Goal: Transaction & Acquisition: Purchase product/service

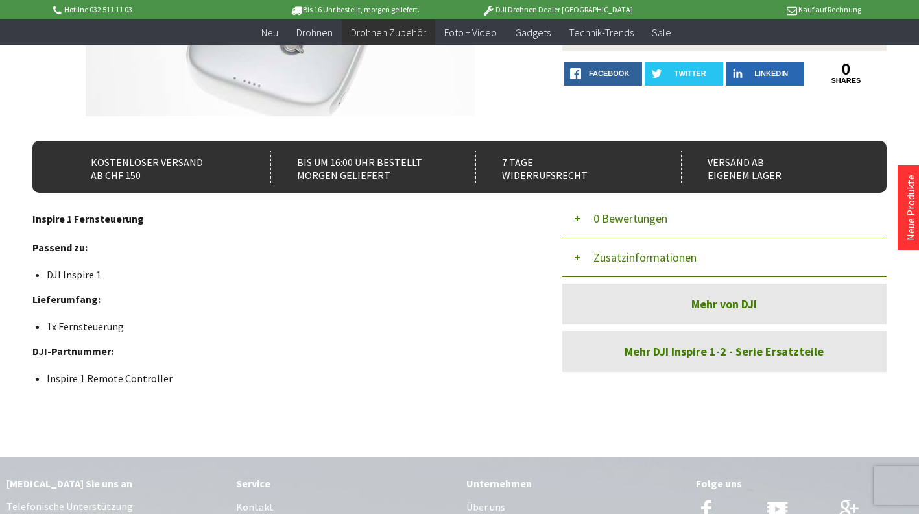
scroll to position [324, 0]
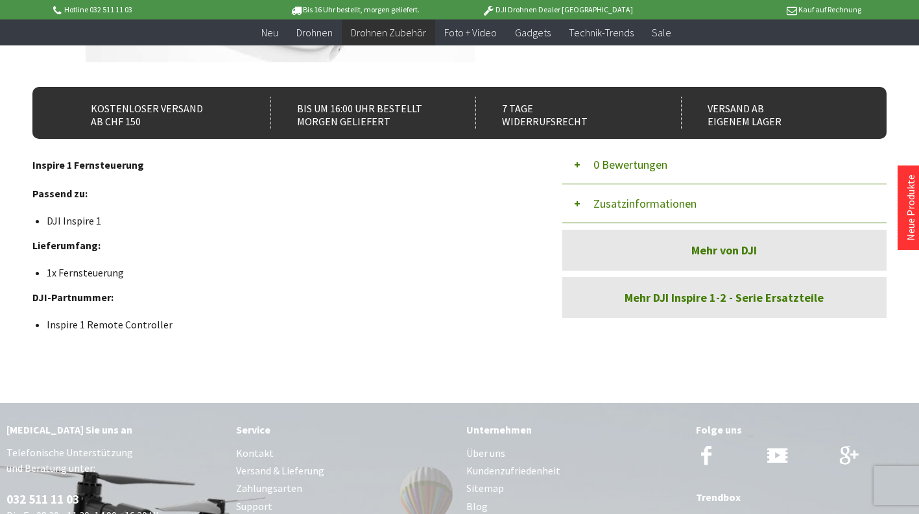
click at [656, 290] on link "Mehr DJI Inspire 1-2 - Serie Ersatzteile" at bounding box center [724, 297] width 324 height 41
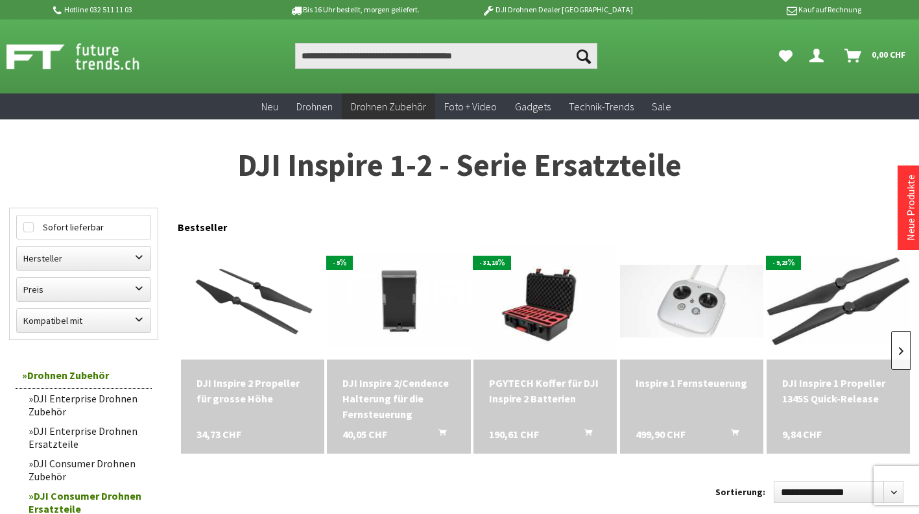
click at [893, 358] on link at bounding box center [900, 350] width 19 height 39
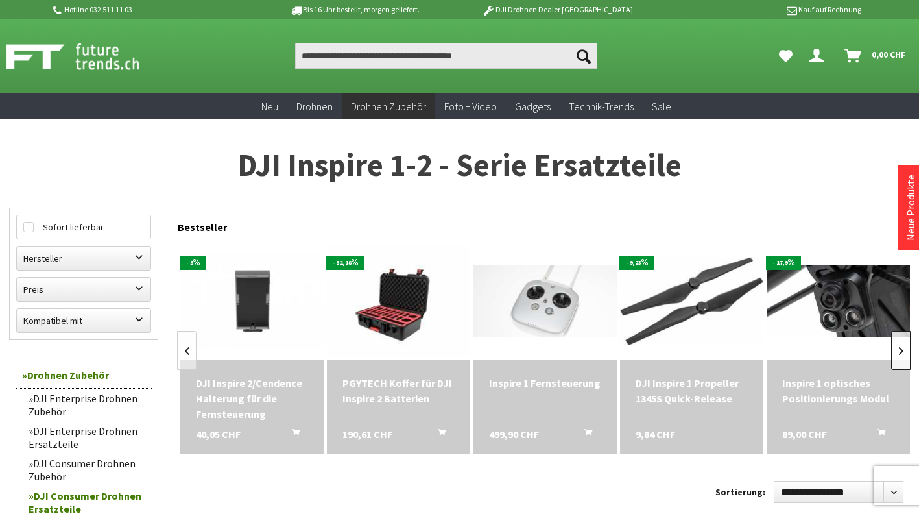
click at [893, 358] on link at bounding box center [900, 350] width 19 height 39
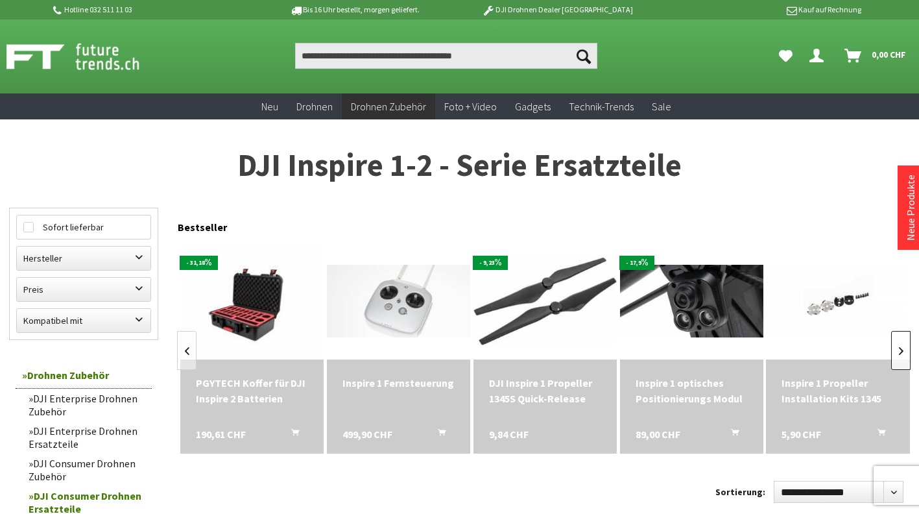
click at [893, 358] on link at bounding box center [900, 350] width 19 height 39
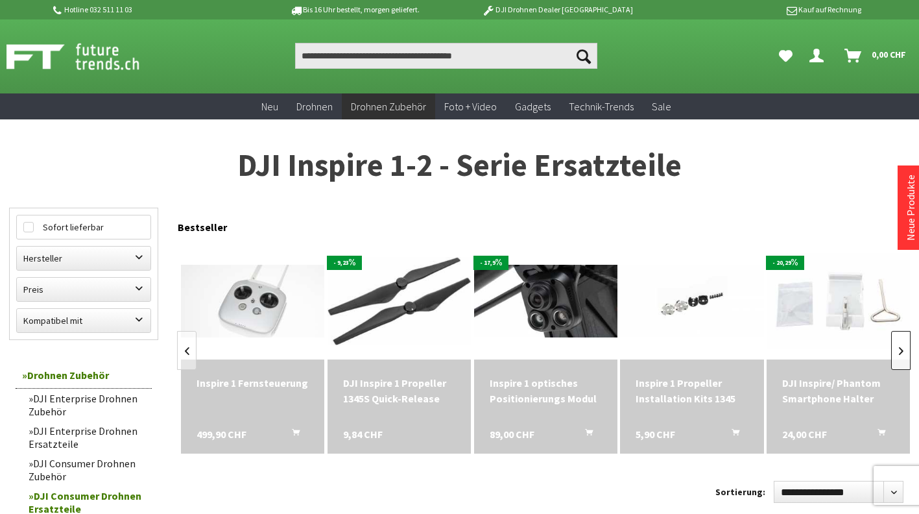
scroll to position [0, 440]
click at [893, 358] on link at bounding box center [900, 350] width 19 height 39
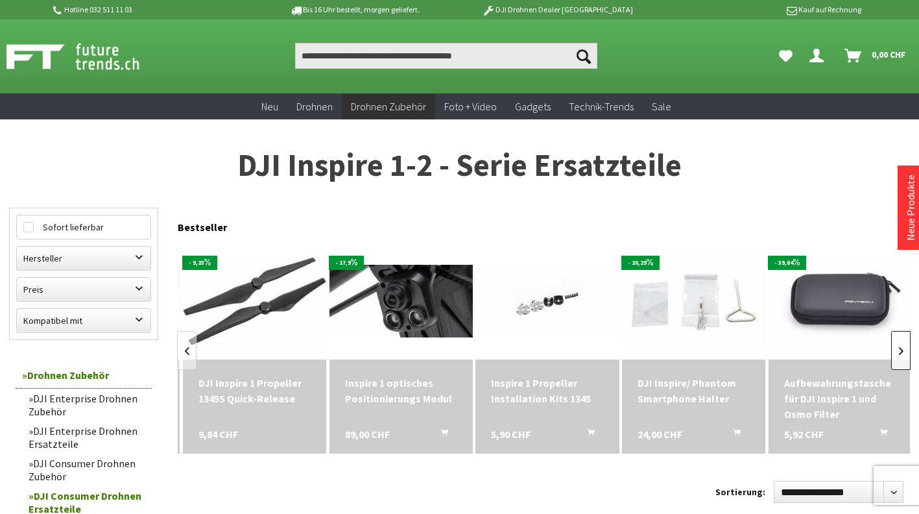
click at [893, 358] on link at bounding box center [900, 350] width 19 height 39
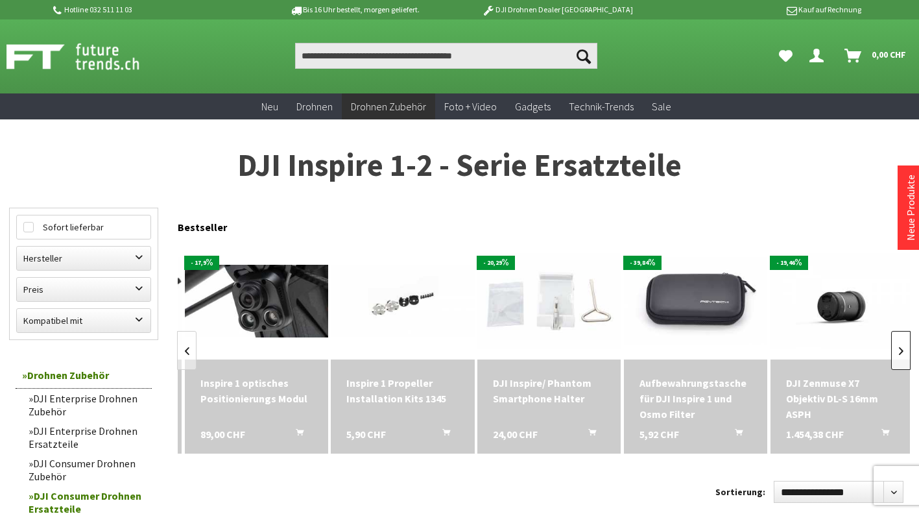
click at [893, 358] on link at bounding box center [900, 350] width 19 height 39
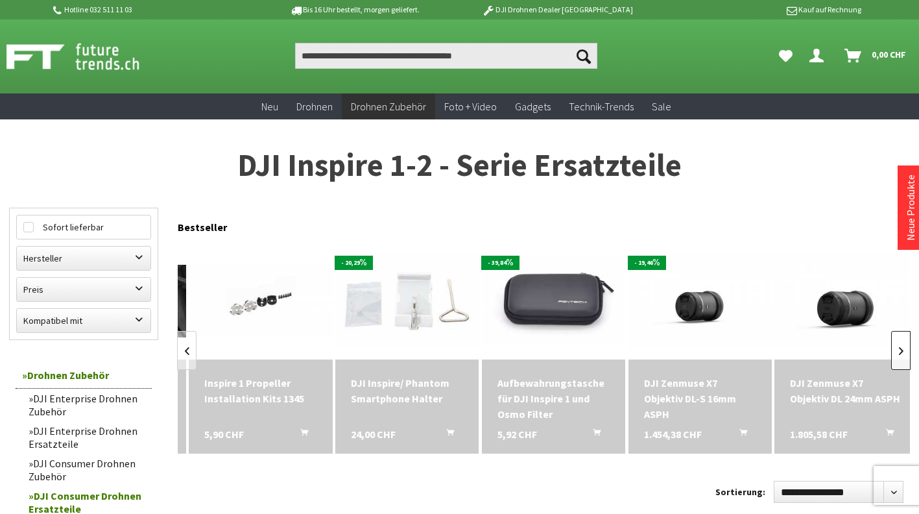
click at [893, 358] on link at bounding box center [900, 350] width 19 height 39
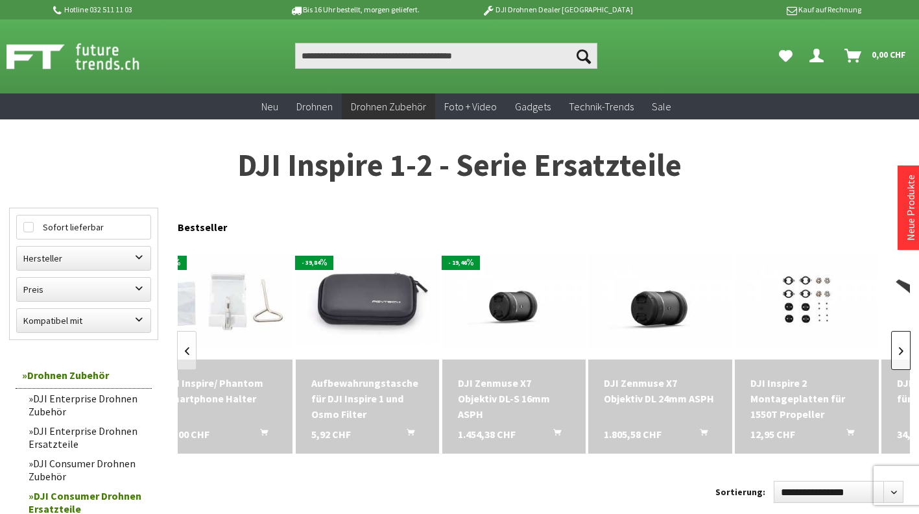
click at [893, 358] on link at bounding box center [900, 350] width 19 height 39
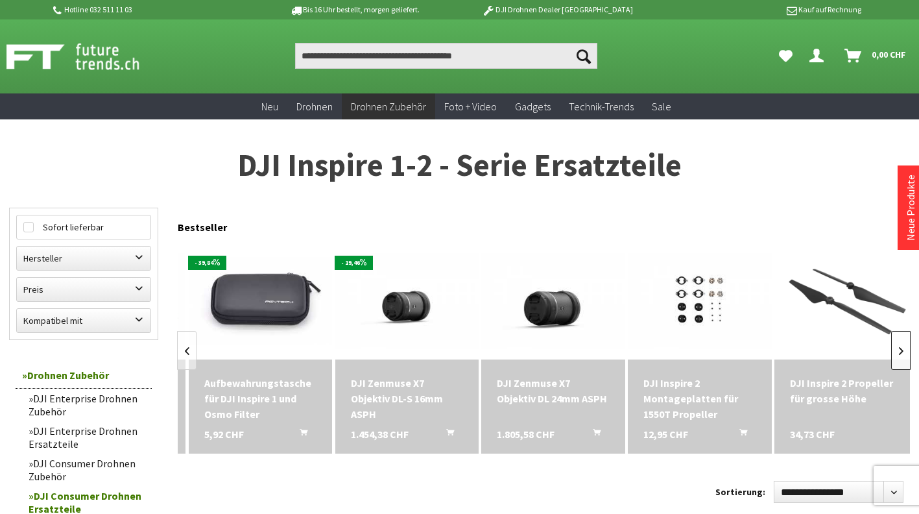
click at [893, 358] on link at bounding box center [900, 350] width 19 height 39
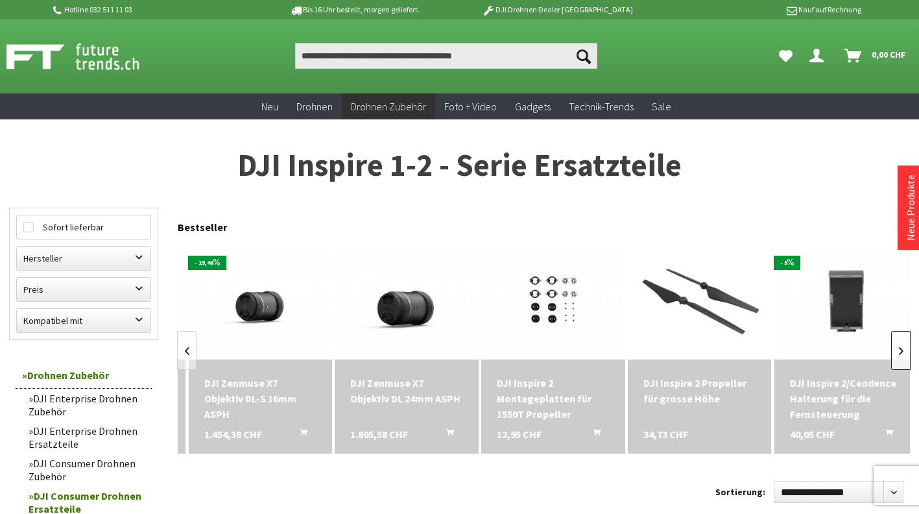
click at [893, 358] on link at bounding box center [900, 350] width 19 height 39
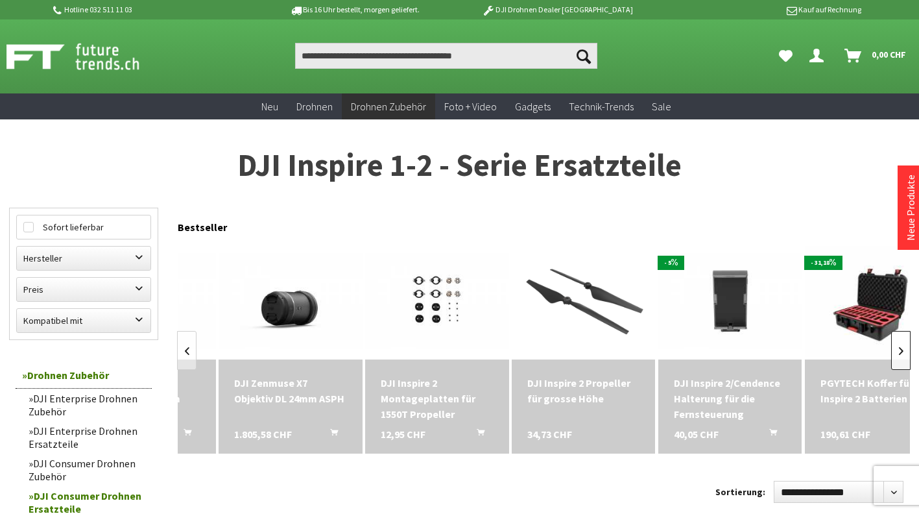
click at [893, 358] on link at bounding box center [900, 350] width 19 height 39
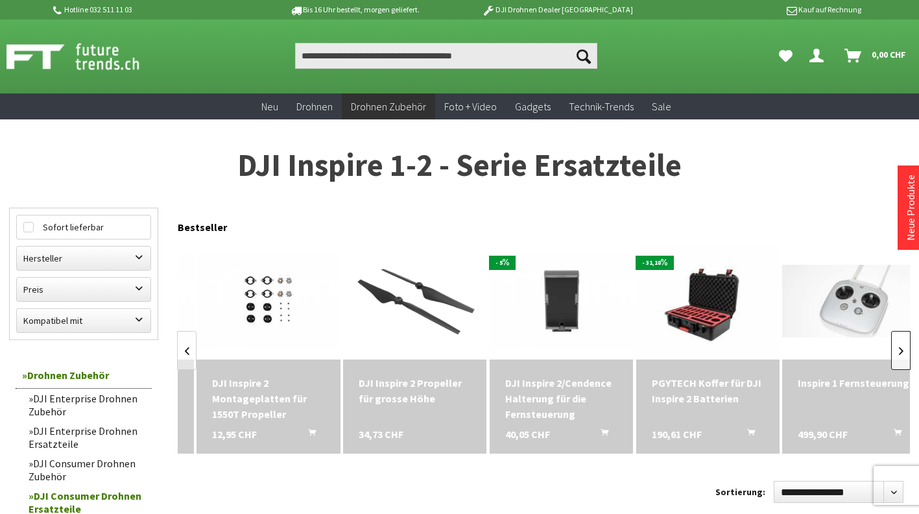
click at [893, 358] on link at bounding box center [900, 350] width 19 height 39
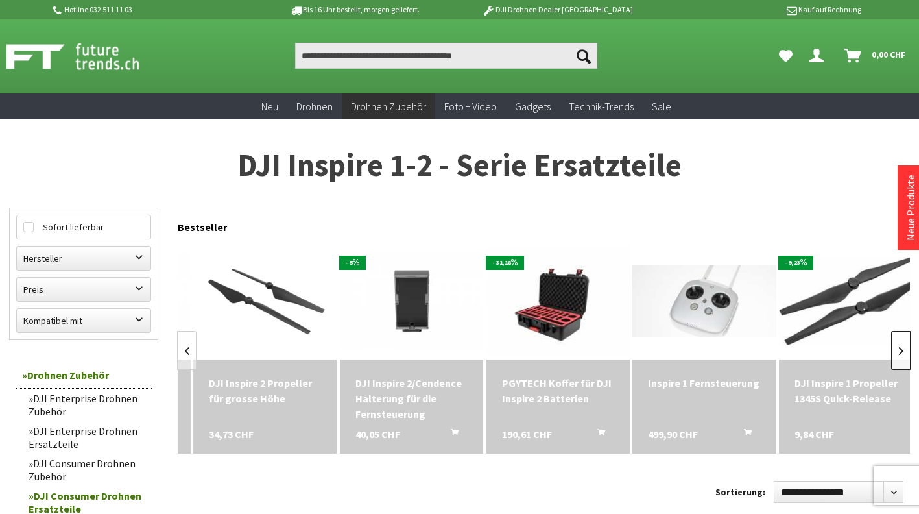
click at [893, 358] on link at bounding box center [900, 350] width 19 height 39
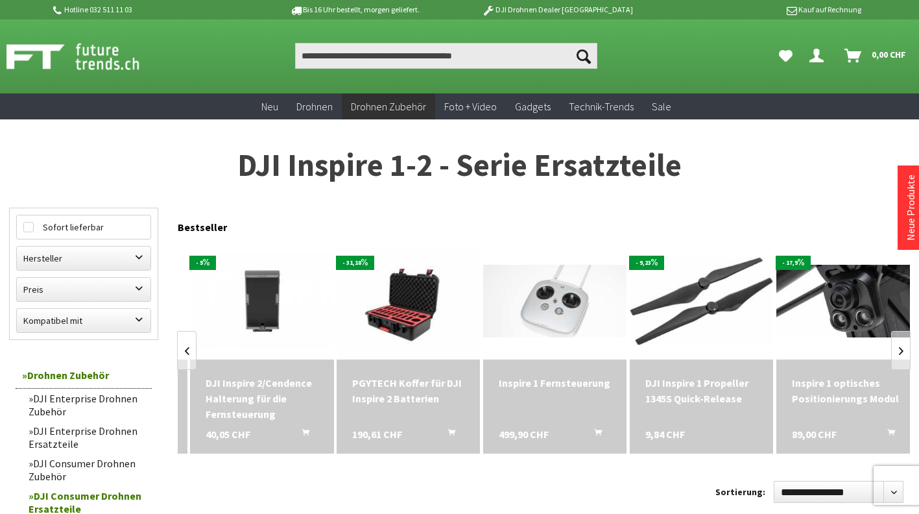
click at [890, 358] on div "Nicht lieferbar DJI Inspire 2 Propeller für grosse Höhe 34,73 CHF - 5 Nur noch …" at bounding box center [544, 351] width 732 height 222
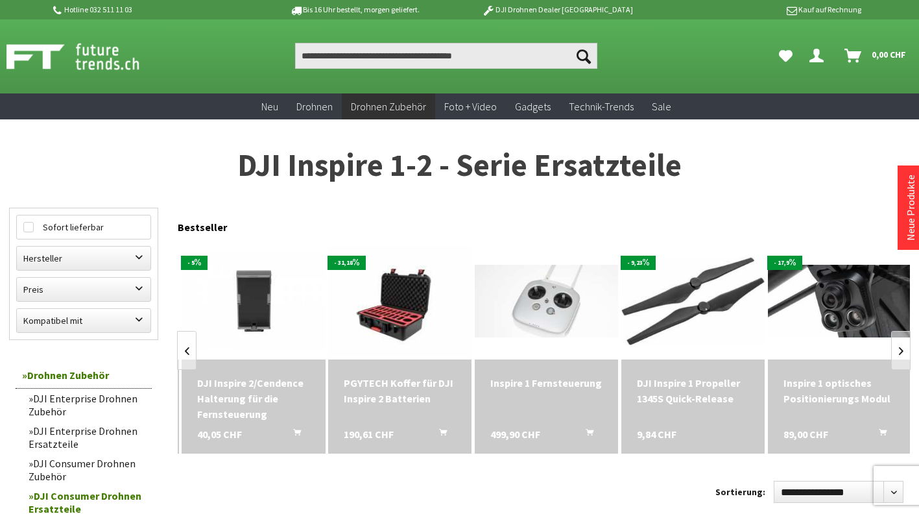
click at [889, 357] on span at bounding box center [839, 301] width 143 height 117
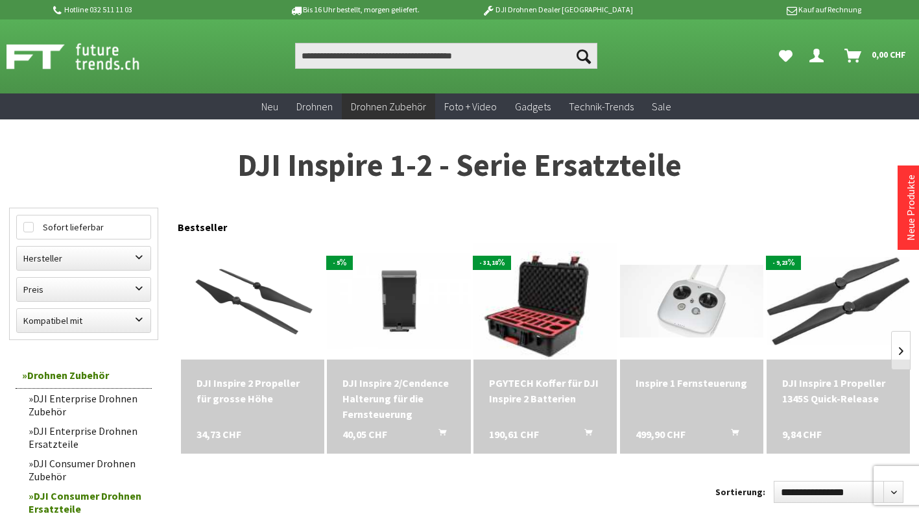
scroll to position [44, 0]
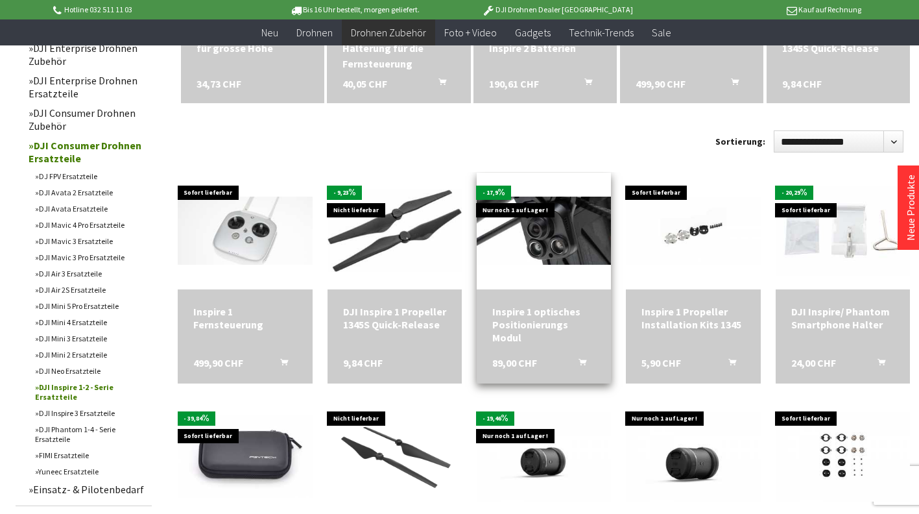
scroll to position [649, 0]
